Goal: Task Accomplishment & Management: Manage account settings

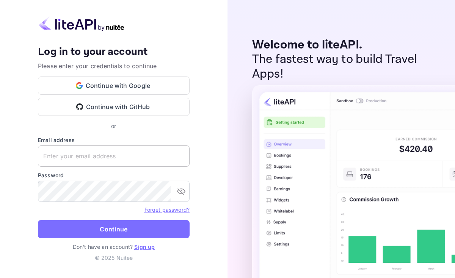
click at [97, 159] on input "text" at bounding box center [114, 156] width 152 height 21
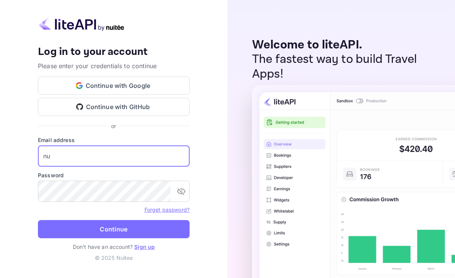
type input "n"
type input "[PERSON_NAME][EMAIL_ADDRESS][DOMAIN_NAME]"
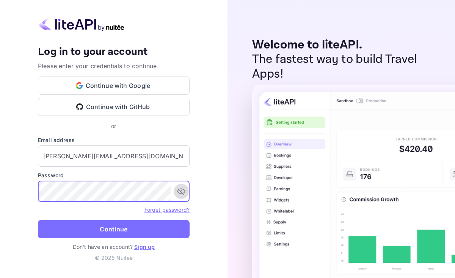
click at [182, 194] on icon "toggle password visibility" at bounding box center [181, 192] width 8 height 7
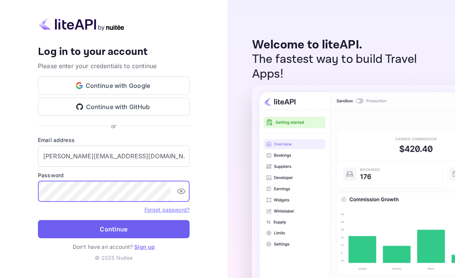
click at [112, 231] on button "Continue" at bounding box center [114, 229] width 152 height 18
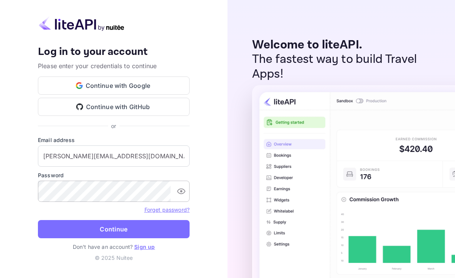
click at [181, 192] on icon "toggle password visibility" at bounding box center [181, 192] width 8 height 6
click at [126, 156] on input "[PERSON_NAME][EMAIL_ADDRESS][DOMAIN_NAME]" at bounding box center [114, 156] width 152 height 21
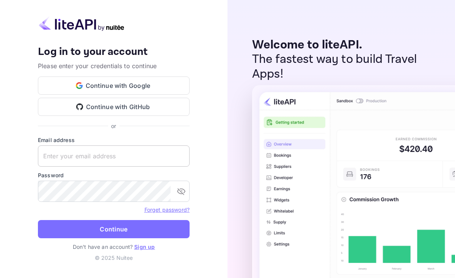
click at [114, 150] on input "text" at bounding box center [114, 156] width 152 height 21
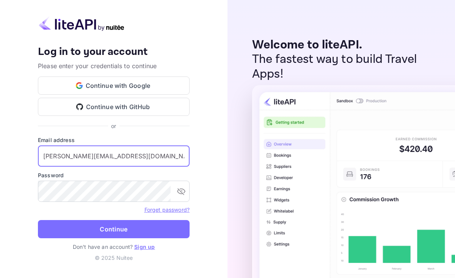
type input "[PERSON_NAME][EMAIL_ADDRESS][DOMAIN_NAME]"
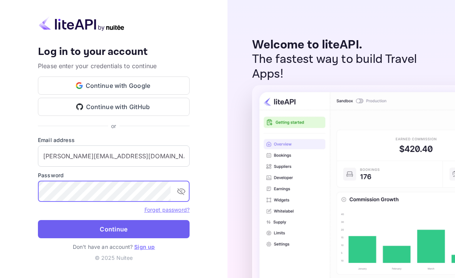
click at [129, 230] on button "Continue" at bounding box center [114, 229] width 152 height 18
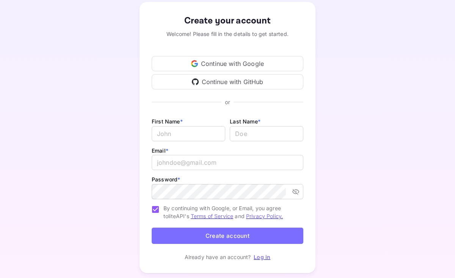
scroll to position [57, 0]
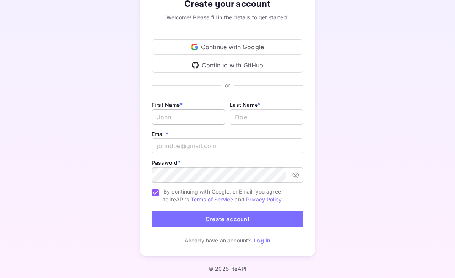
click at [190, 118] on input "Email *" at bounding box center [189, 117] width 74 height 15
type input "Michele"
type input "[PERSON_NAME]"
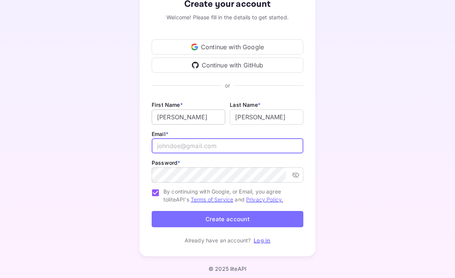
type input "m"
type input "[PERSON_NAME][EMAIL_ADDRESS][DOMAIN_NAME]"
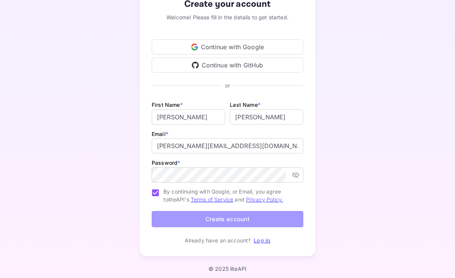
click at [259, 223] on button "Create account" at bounding box center [228, 219] width 152 height 16
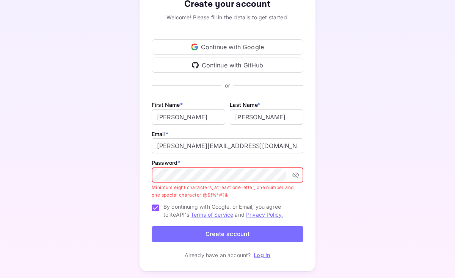
click at [298, 175] on icon "toggle password visibility" at bounding box center [296, 175] width 8 height 8
click at [356, 182] on div "Create your account Welcome! Please fill in the details to get started. Continu…" at bounding box center [227, 128] width 388 height 305
click at [233, 236] on button "Create account" at bounding box center [228, 234] width 152 height 16
click at [346, 196] on div "Create your account Welcome! Please fill in the details to get started. Continu…" at bounding box center [227, 128] width 388 height 305
click at [134, 176] on div "Create your account Welcome! Please fill in the details to get started. Continu…" at bounding box center [227, 128] width 388 height 305
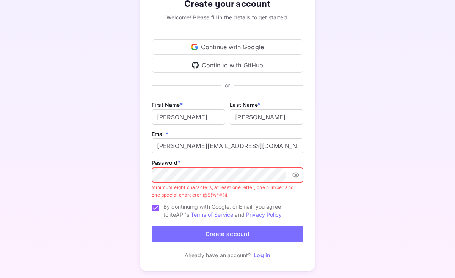
click at [297, 173] on icon "toggle password visibility" at bounding box center [296, 175] width 8 height 8
click at [349, 174] on div "Create your account Welcome! Please fill in the details to get started. Continu…" at bounding box center [227, 128] width 388 height 305
click at [344, 160] on div "Create your account Welcome! Please fill in the details to get started. Continu…" at bounding box center [227, 128] width 388 height 305
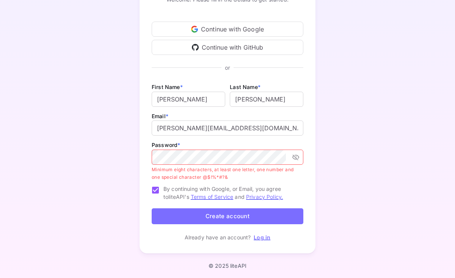
scroll to position [75, 0]
click at [215, 214] on button "Create account" at bounding box center [228, 217] width 152 height 16
click at [299, 160] on icon "toggle password visibility" at bounding box center [296, 158] width 8 height 8
click at [341, 186] on div "Create your account Welcome! Please fill in the details to get started. Continu…" at bounding box center [227, 110] width 388 height 305
click at [262, 237] on link "Log in" at bounding box center [262, 237] width 17 height 6
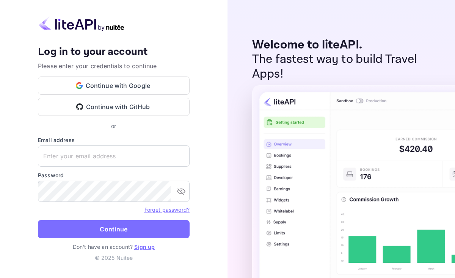
type input "[PERSON_NAME][EMAIL_ADDRESS][DOMAIN_NAME]"
click at [212, 185] on div "Your account has been created successfully, a confirmation link has been sent t…" at bounding box center [114, 139] width 228 height 278
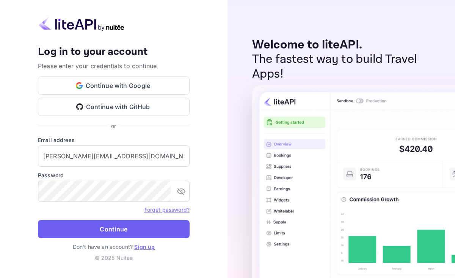
click at [140, 234] on button "Continue" at bounding box center [114, 229] width 152 height 18
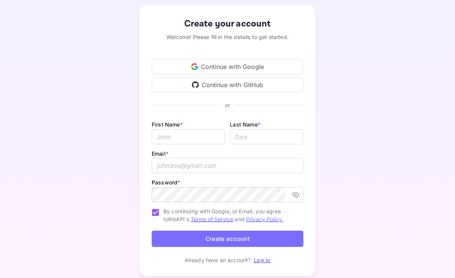
scroll to position [60, 0]
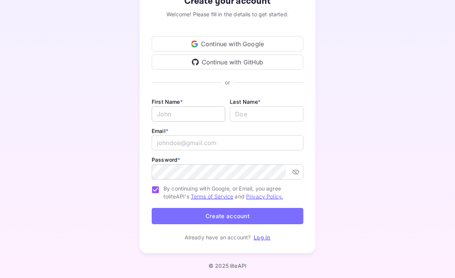
type input "[PERSON_NAME][EMAIL_ADDRESS][DOMAIN_NAME]"
click at [186, 114] on input "Email *" at bounding box center [189, 114] width 74 height 15
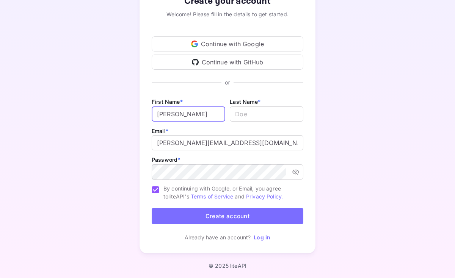
type input "[PERSON_NAME]"
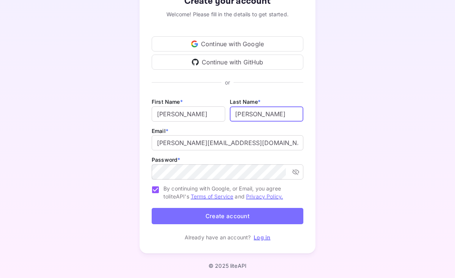
type input "[PERSON_NAME]"
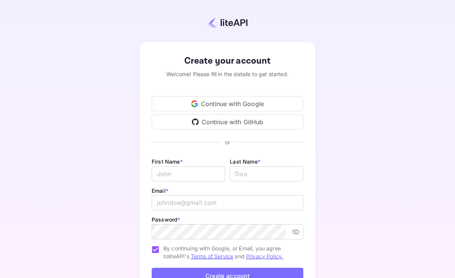
scroll to position [12, 0]
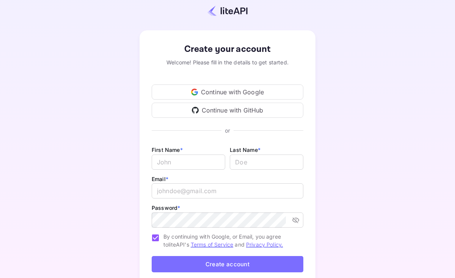
type input "[PERSON_NAME][EMAIL_ADDRESS][DOMAIN_NAME]"
click at [235, 93] on div "Continue with Google" at bounding box center [228, 92] width 152 height 15
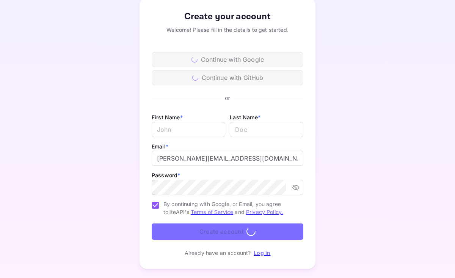
scroll to position [60, 0]
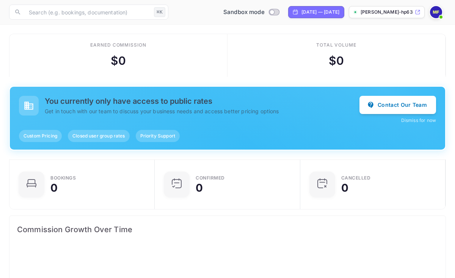
click at [396, 11] on p "[PERSON_NAME]-hp638..." at bounding box center [387, 12] width 53 height 7
click at [215, 58] on div "Earned commission $ 0" at bounding box center [118, 55] width 218 height 43
click at [438, 14] on span at bounding box center [441, 17] width 8 height 8
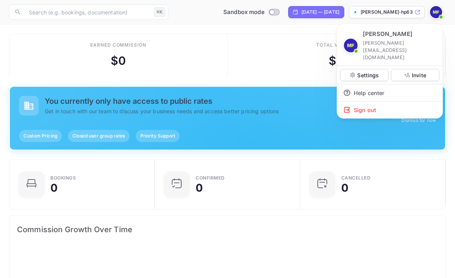
click at [290, 74] on div at bounding box center [227, 139] width 455 height 278
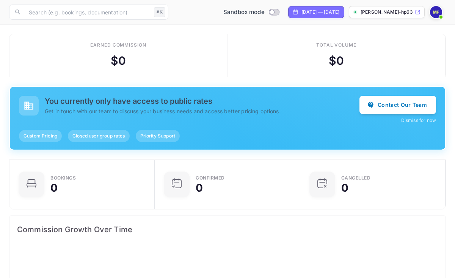
click at [393, 13] on p "[PERSON_NAME]-hp638..." at bounding box center [387, 12] width 53 height 7
